Goal: Task Accomplishment & Management: Use online tool/utility

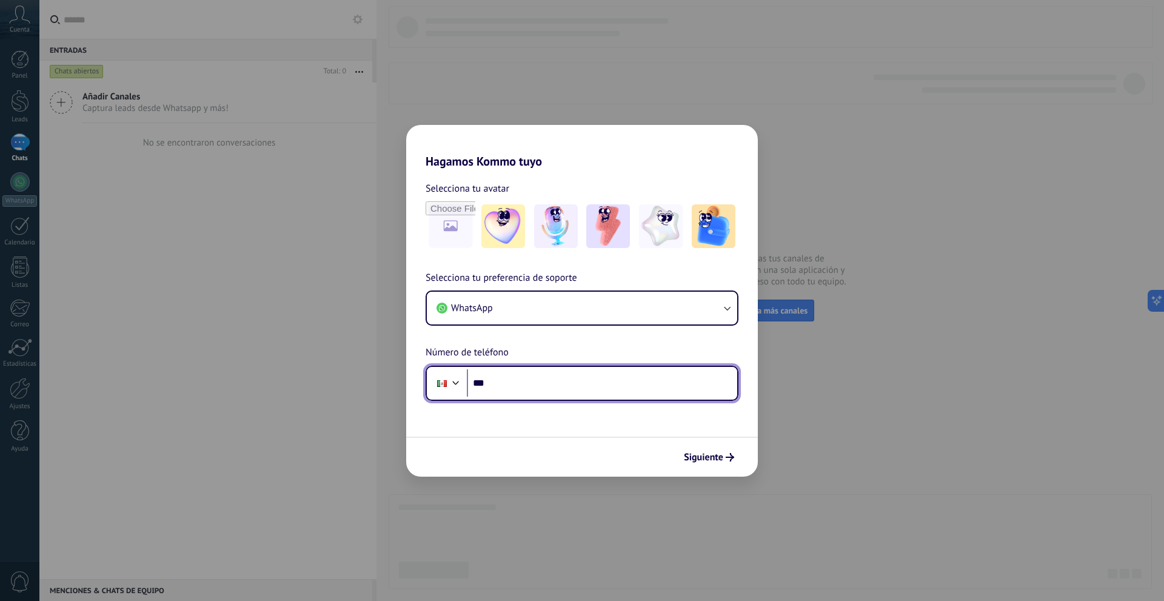
click at [567, 384] on input "***" at bounding box center [602, 383] width 270 height 28
type input "**********"
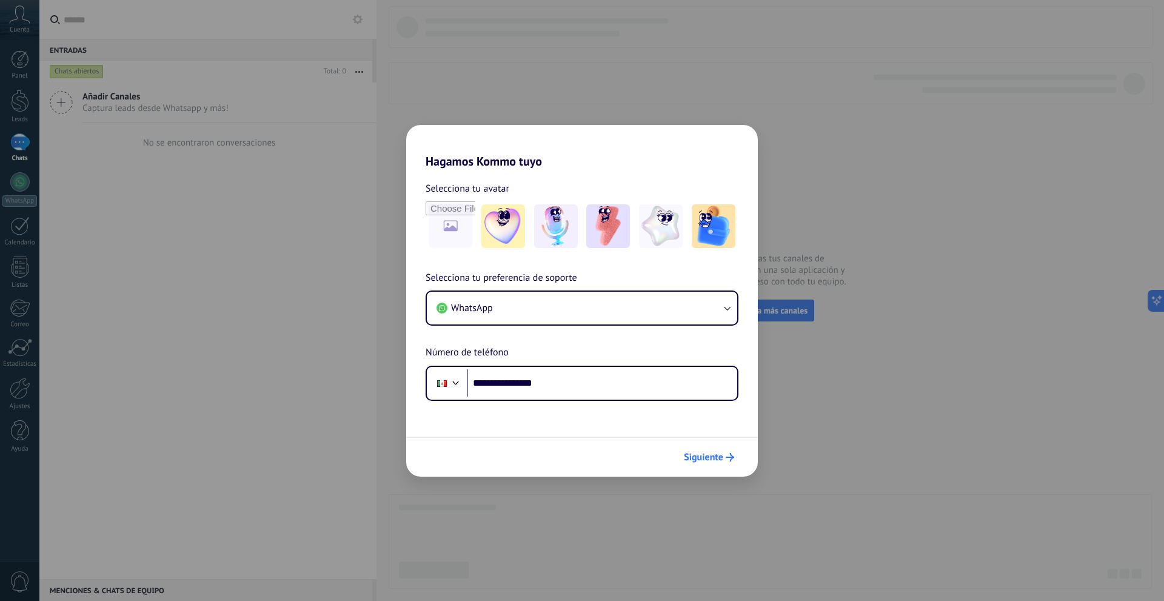
click at [710, 459] on span "Siguiente" at bounding box center [703, 457] width 39 height 8
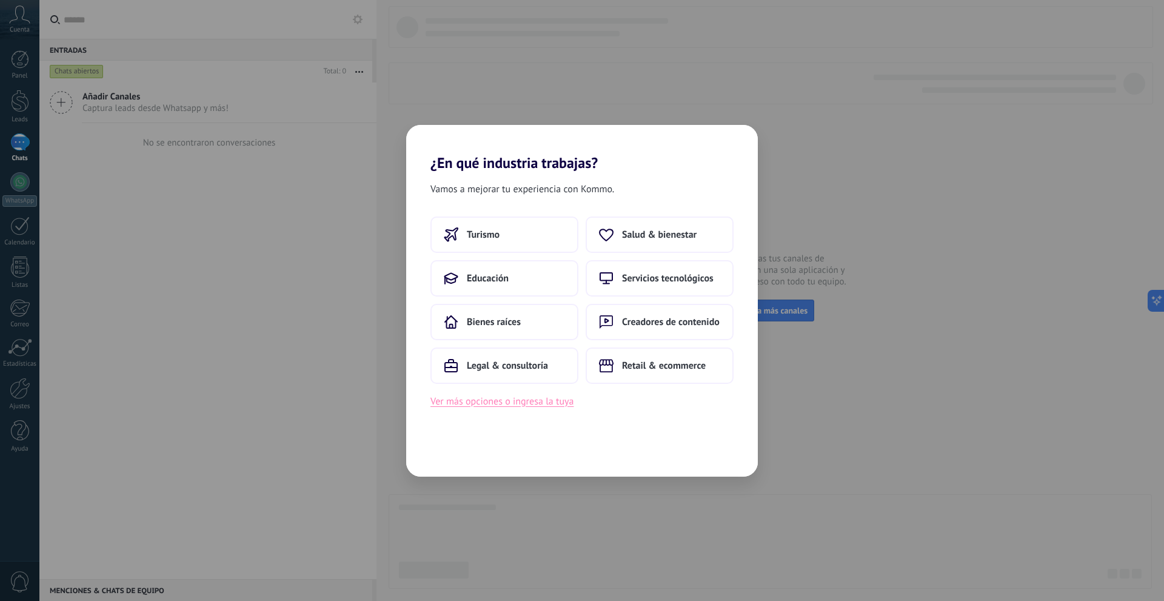
click at [509, 399] on button "Ver más opciones o ingresa la tuya" at bounding box center [501, 401] width 143 height 16
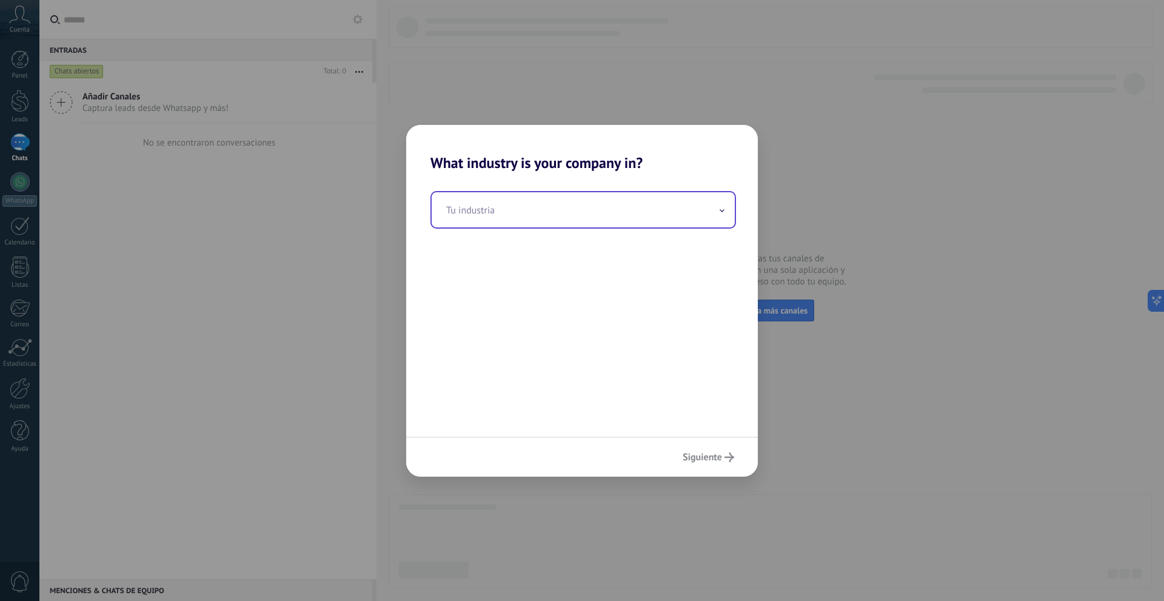
click at [553, 215] on input "text" at bounding box center [583, 209] width 303 height 35
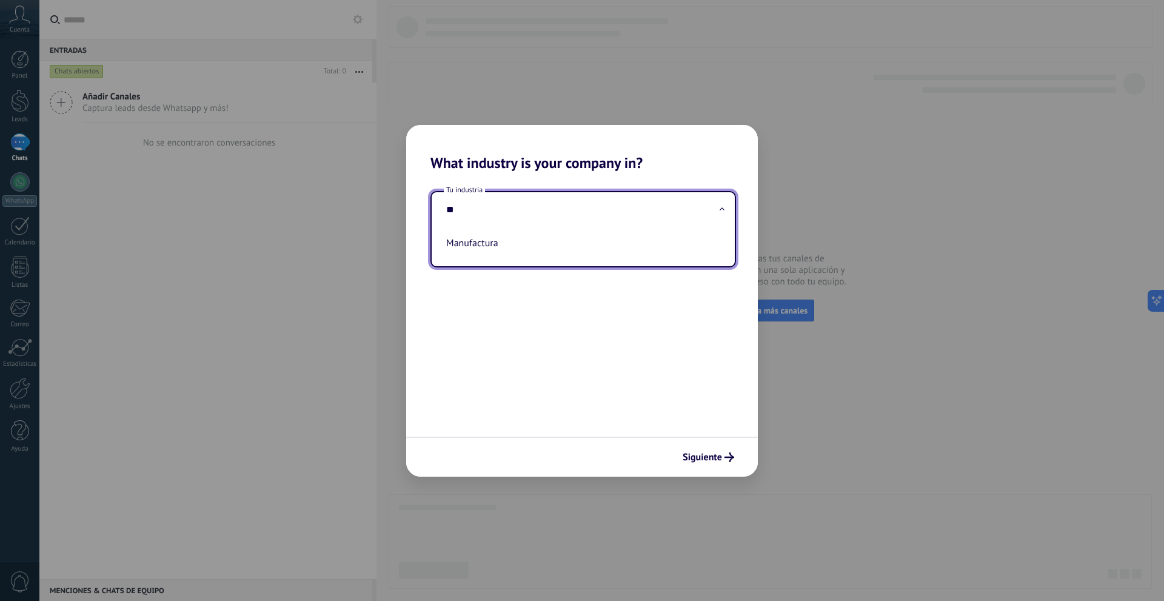
type input "*"
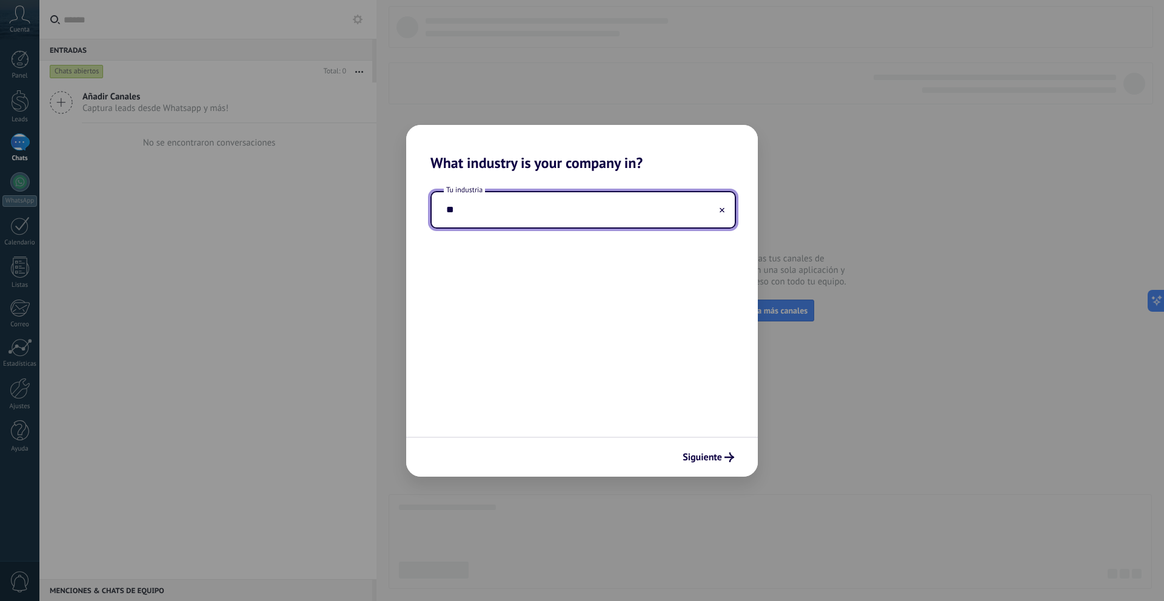
type input "*"
type input "*********"
click at [704, 461] on span "Siguiente" at bounding box center [701, 457] width 39 height 8
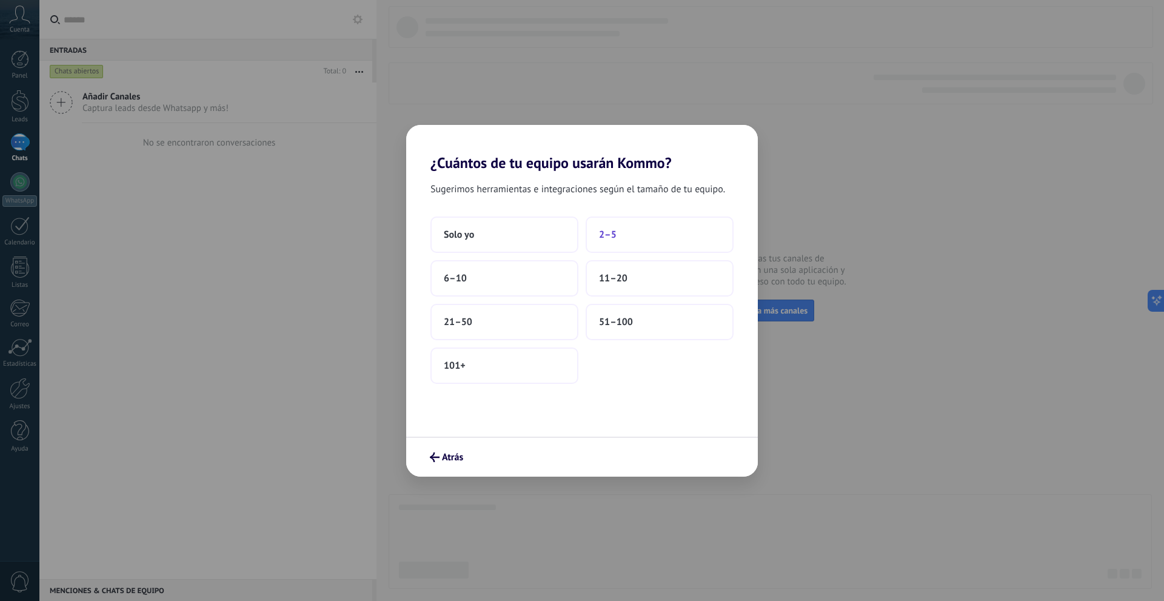
click at [612, 237] on span "2–5" at bounding box center [608, 234] width 18 height 12
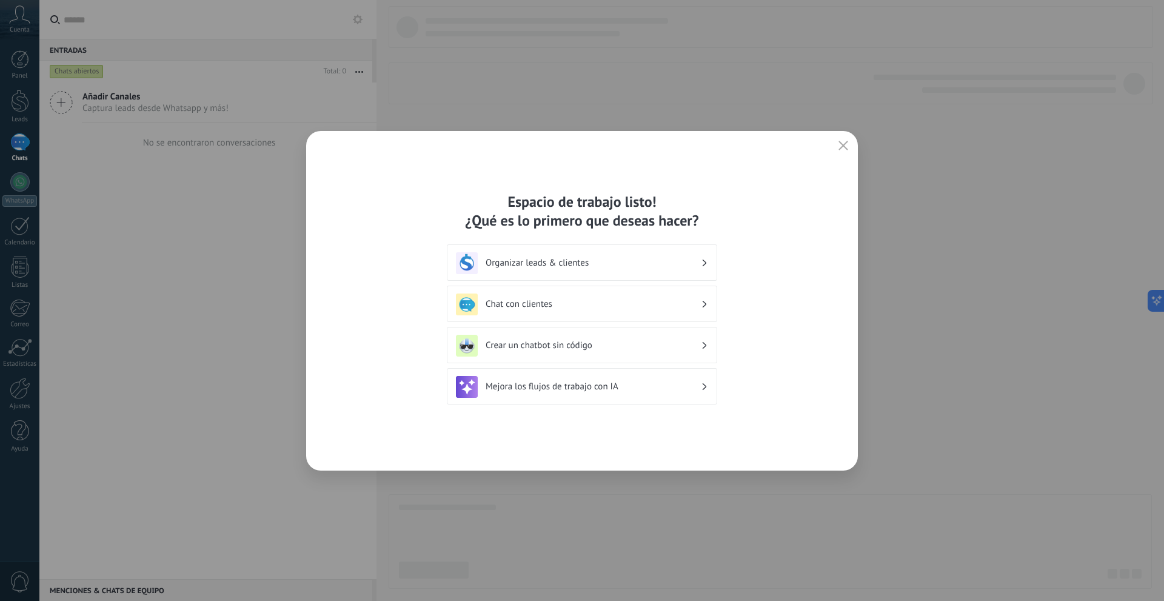
click at [688, 260] on h3 "Organizar leads & clientes" at bounding box center [592, 263] width 215 height 12
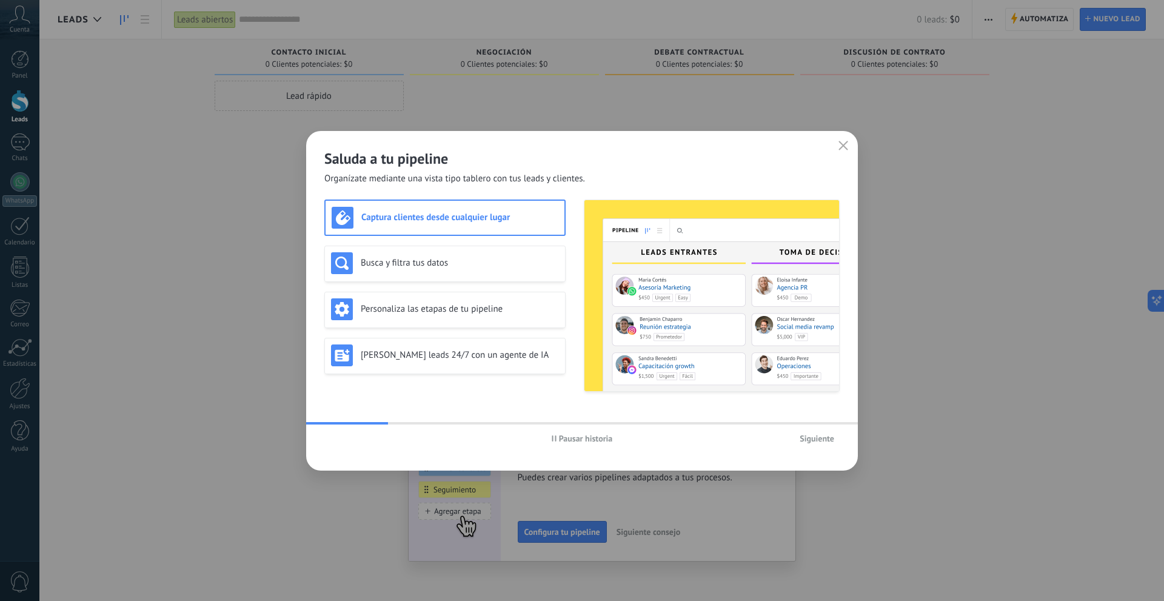
click at [813, 442] on span "Siguiente" at bounding box center [816, 438] width 35 height 8
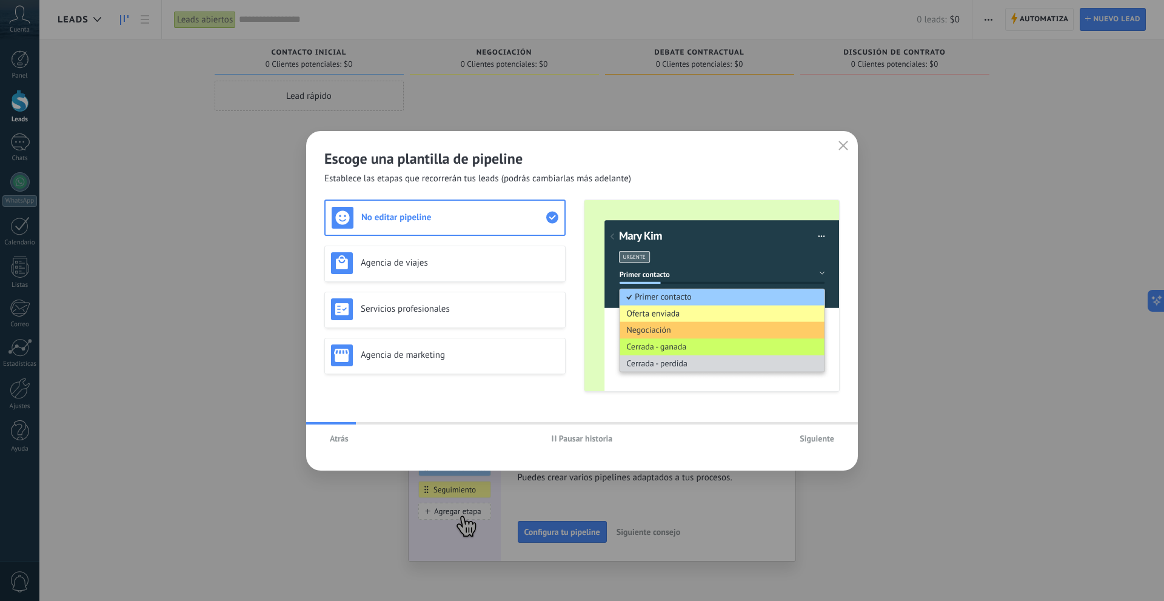
click at [839, 151] on span "button" at bounding box center [843, 146] width 10 height 11
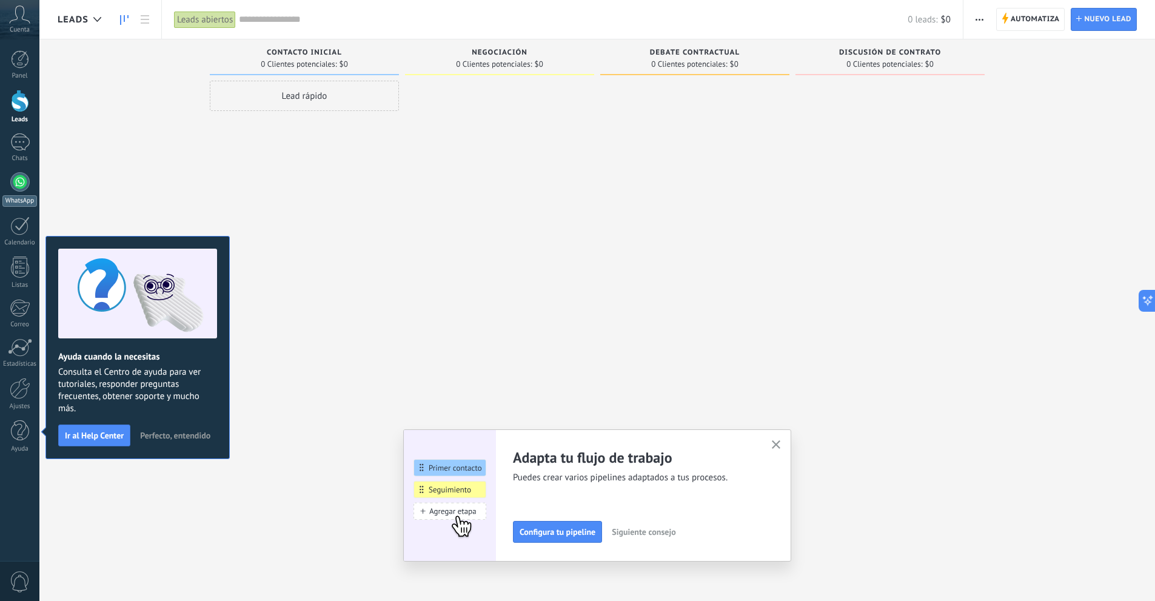
click at [20, 190] on div at bounding box center [19, 181] width 19 height 19
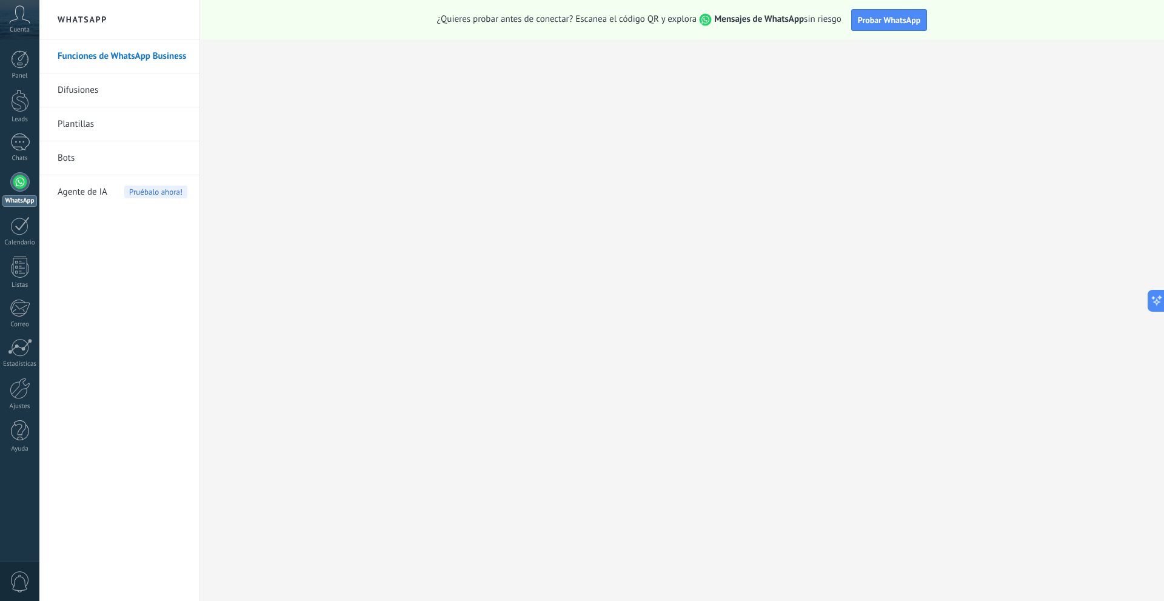
click at [19, 19] on icon at bounding box center [19, 14] width 21 height 18
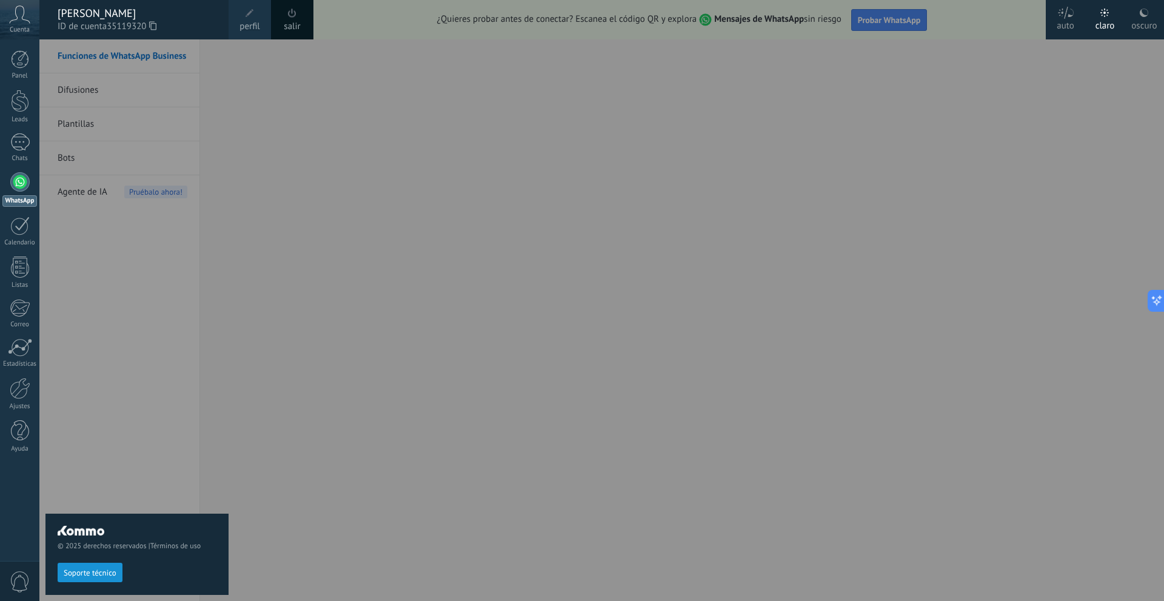
click at [287, 22] on link "salir" at bounding box center [292, 26] width 16 height 13
